Goal: Transaction & Acquisition: Book appointment/travel/reservation

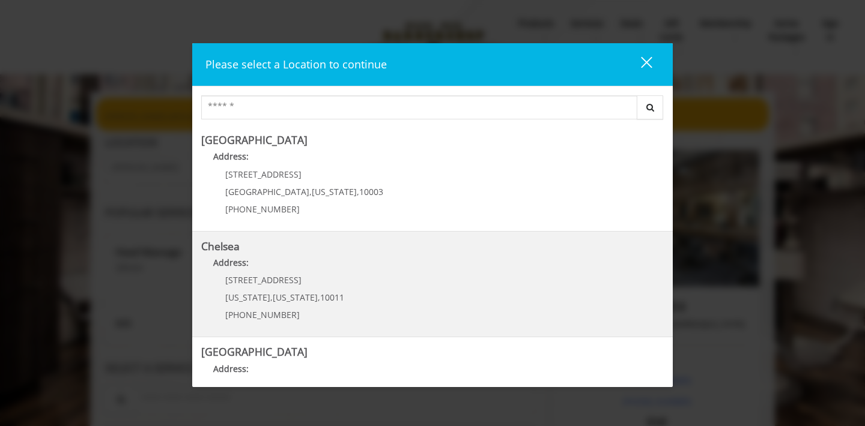
click at [441, 273] on p "Address:" at bounding box center [432, 265] width 462 height 19
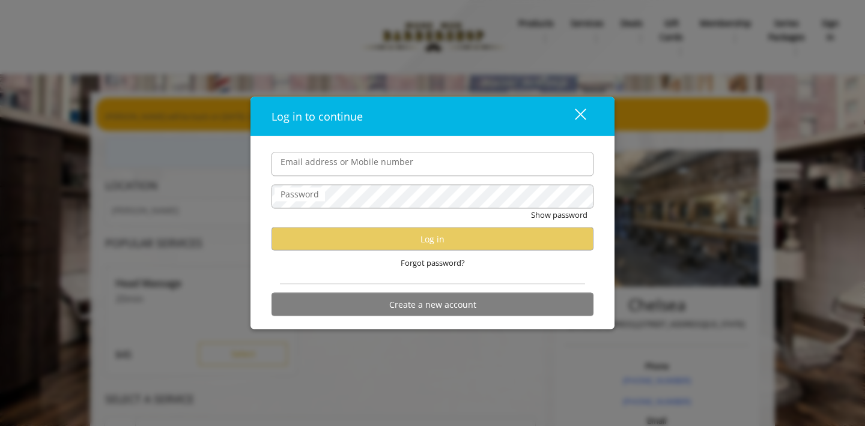
click at [463, 163] on input "Email address or Mobile number" at bounding box center [432, 165] width 322 height 24
click at [549, 280] on form "Email address or Mobile number Password Show password Log in Forgot password? C…" at bounding box center [432, 238] width 322 height 170
click at [440, 171] on input "Email address or Mobile number" at bounding box center [432, 165] width 322 height 24
click at [460, 124] on div "Log in to continue" at bounding box center [411, 116] width 281 height 17
click at [584, 117] on div "close dialog" at bounding box center [580, 114] width 11 height 11
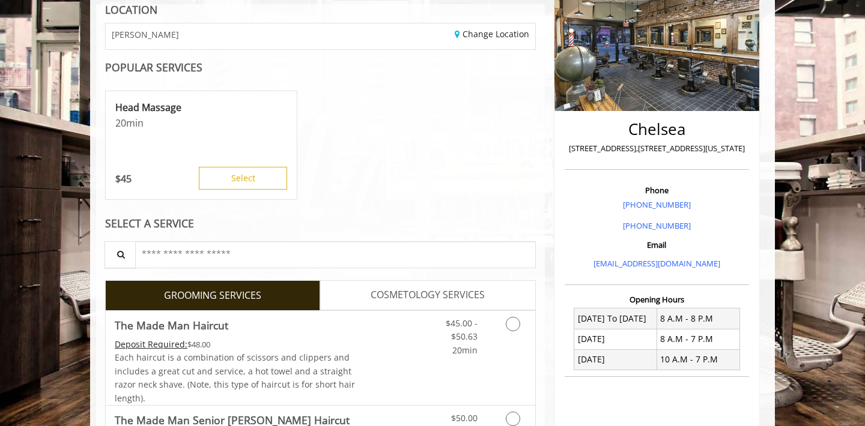
scroll to position [267, 0]
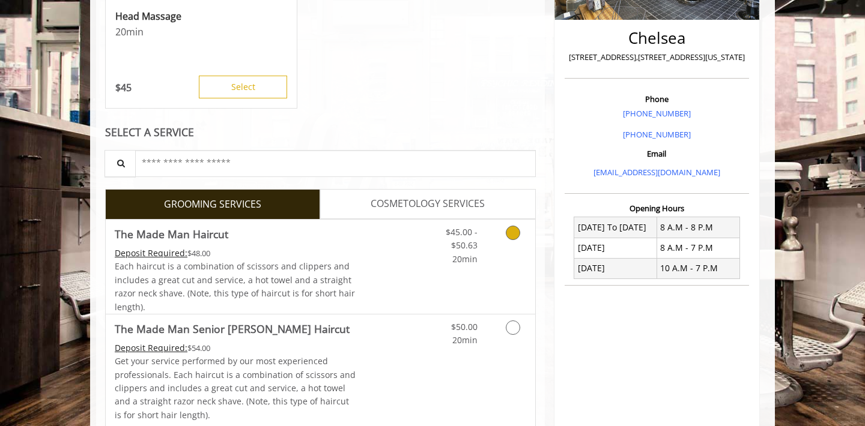
click at [506, 229] on icon "Grooming services" at bounding box center [513, 233] width 14 height 14
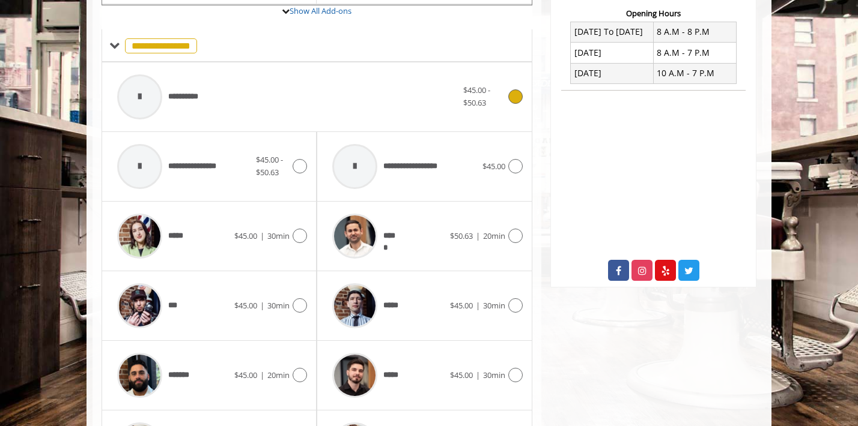
scroll to position [628, 0]
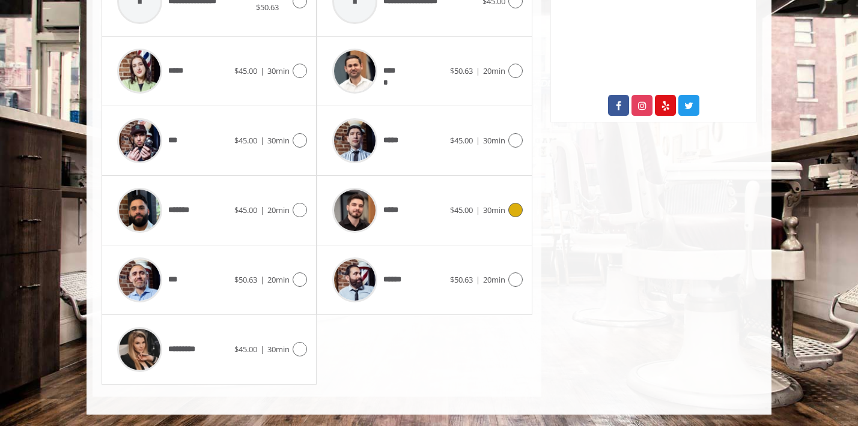
click at [428, 220] on div "*****" at bounding box center [387, 210] width 123 height 57
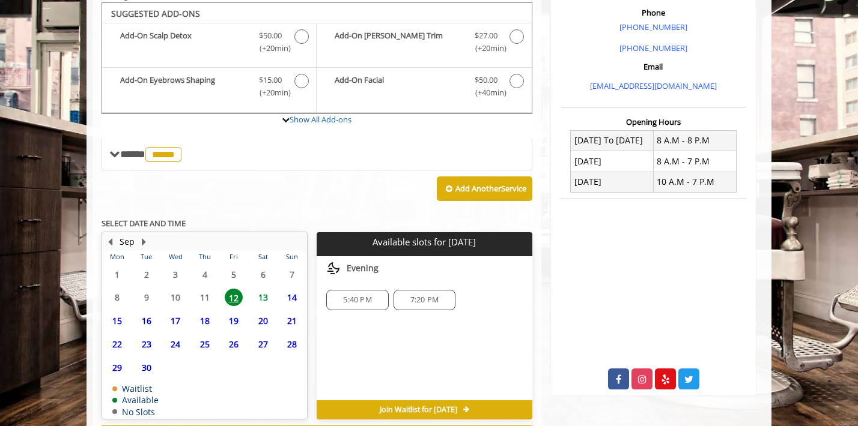
scroll to position [405, 0]
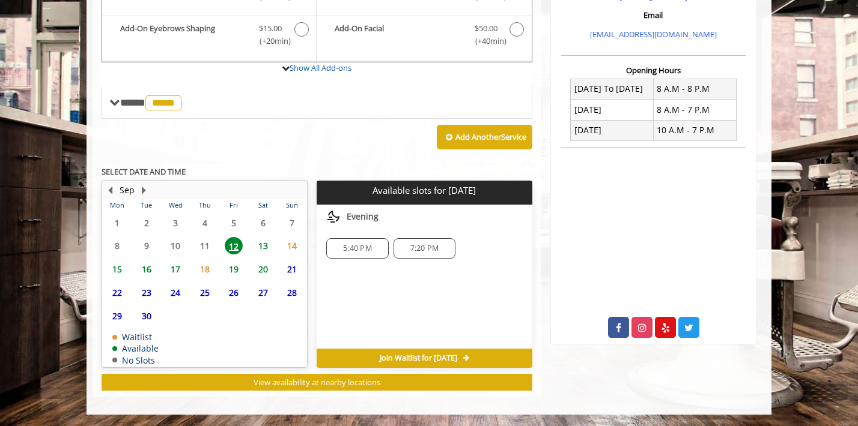
click at [268, 243] on span "13" at bounding box center [263, 245] width 18 height 17
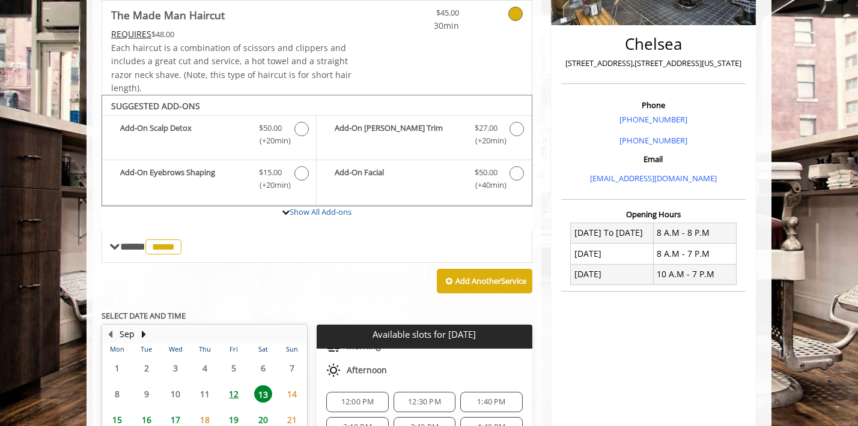
scroll to position [423, 0]
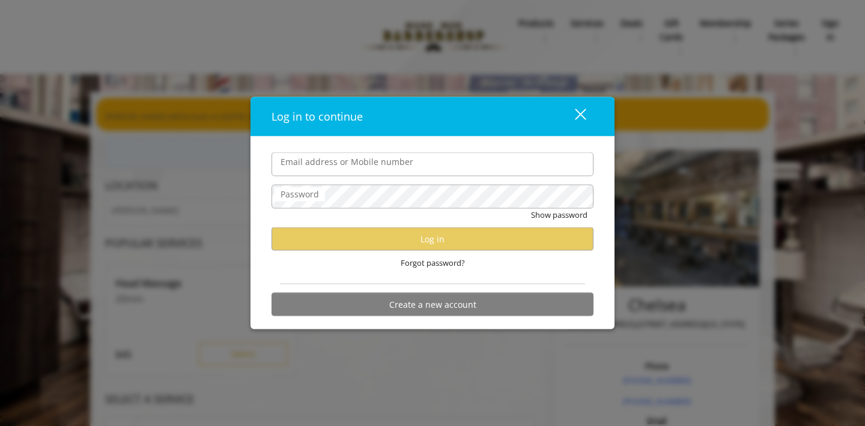
click at [587, 115] on button "close" at bounding box center [572, 116] width 41 height 25
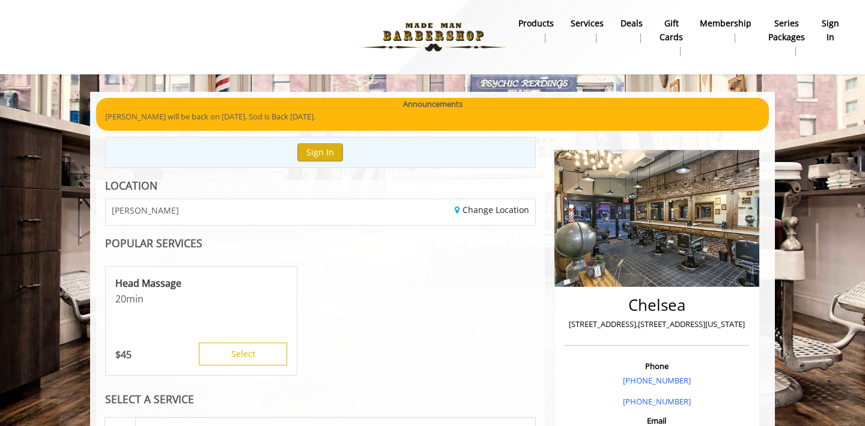
click at [837, 22] on b "sign in" at bounding box center [830, 30] width 17 height 27
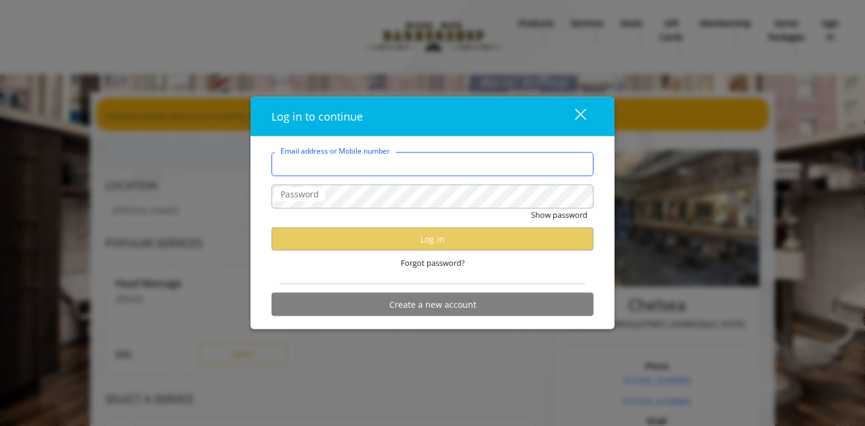
click at [392, 158] on input "Email address or Mobile number" at bounding box center [432, 165] width 322 height 24
click at [353, 168] on input "Email address or Mobile number" at bounding box center [432, 165] width 322 height 24
type input "**********"
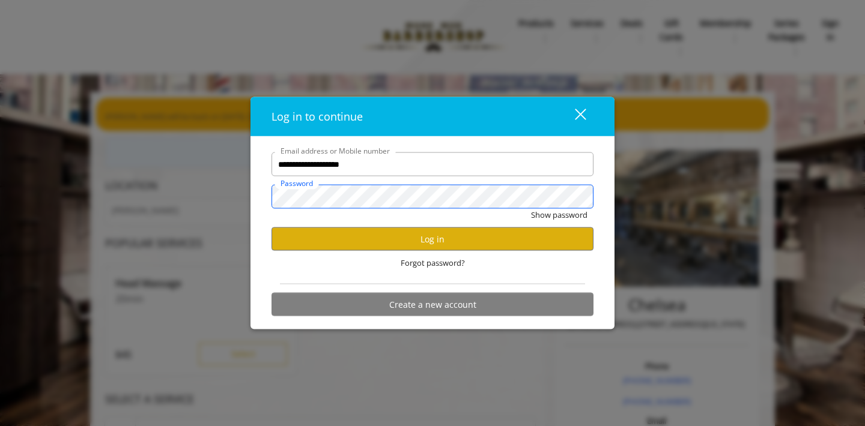
click at [531, 209] on button "Show password" at bounding box center [559, 215] width 56 height 13
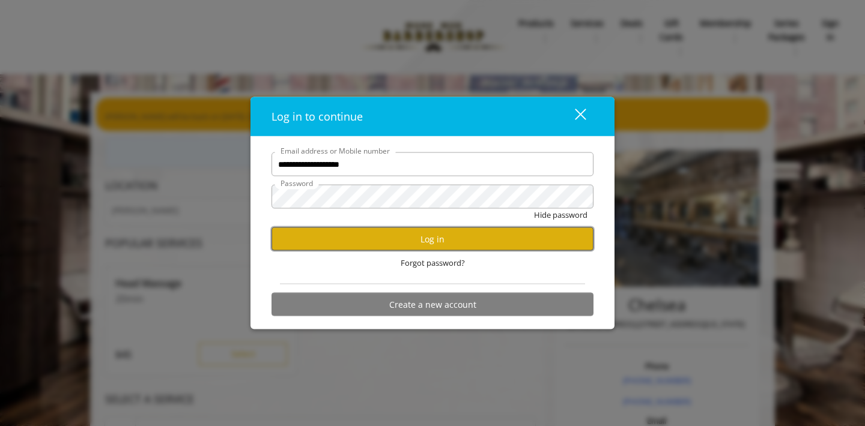
click at [419, 244] on button "Log in" at bounding box center [432, 239] width 322 height 23
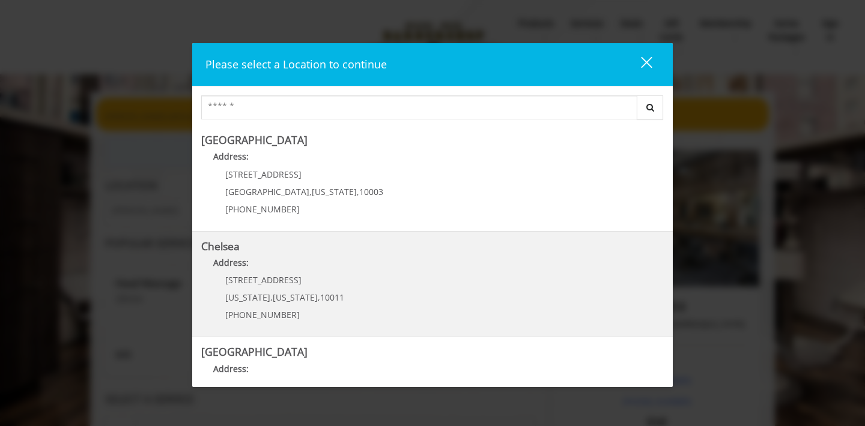
click at [444, 291] on link "Chelsea Address: [STREET_ADDRESS][US_STATE][US_STATE] (917) 639-3902" at bounding box center [432, 285] width 462 height 88
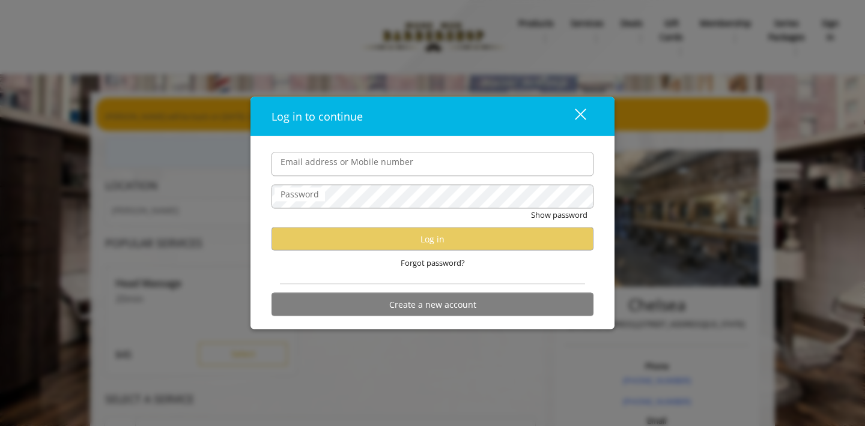
click at [577, 116] on div "close dialog" at bounding box center [580, 114] width 11 height 11
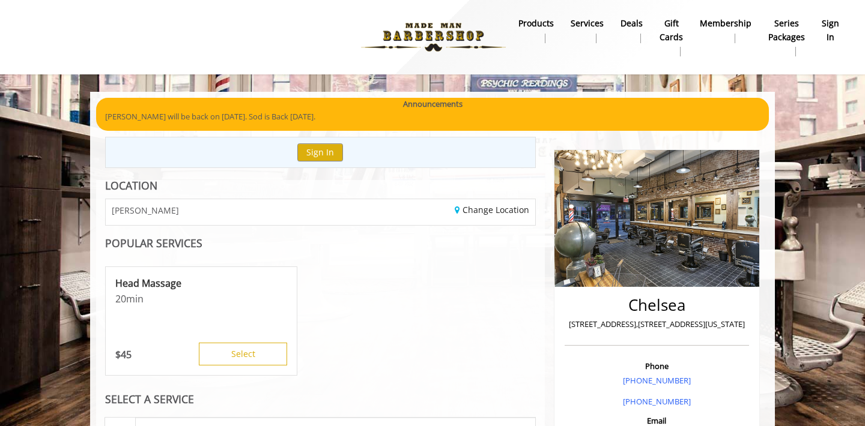
click at [834, 27] on b "sign in" at bounding box center [830, 30] width 17 height 27
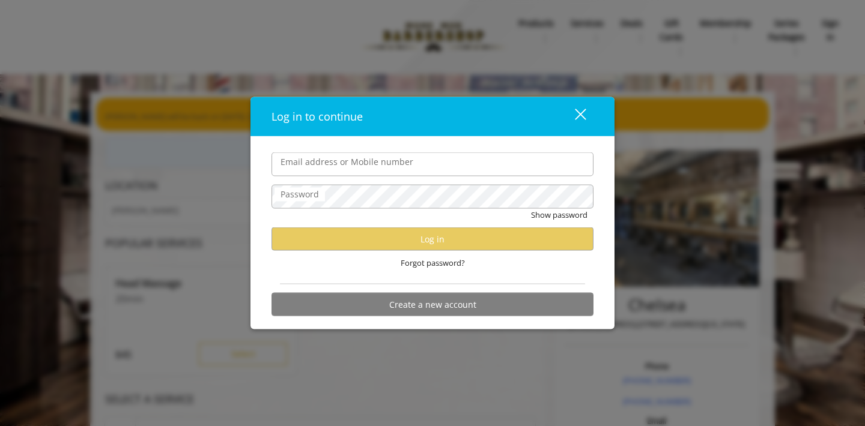
click at [574, 116] on div "close" at bounding box center [573, 116] width 24 height 18
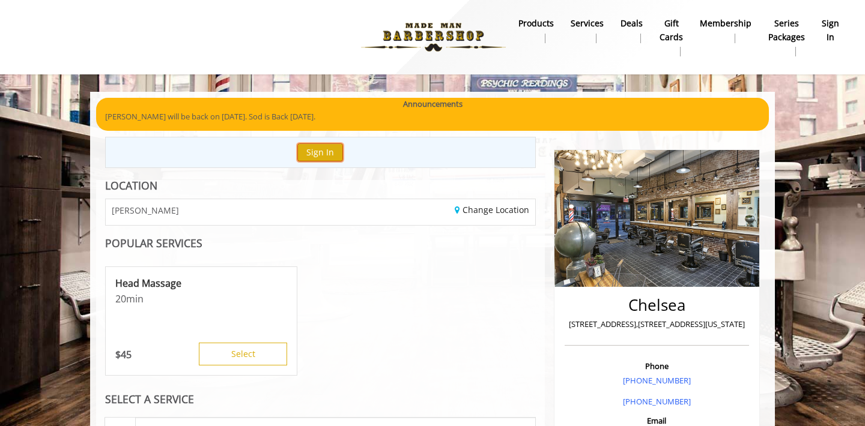
click at [322, 150] on button "Sign In" at bounding box center [320, 152] width 46 height 17
